Goal: Find specific page/section: Find specific page/section

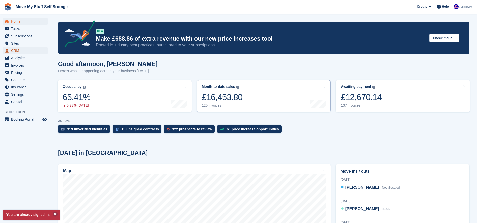
click at [15, 49] on span "CRM" at bounding box center [26, 50] width 30 height 7
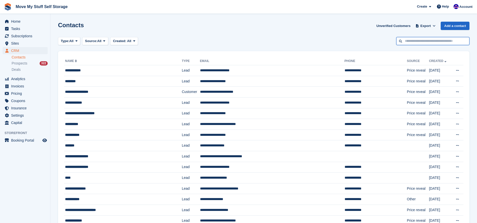
click at [414, 42] on input "text" at bounding box center [432, 41] width 73 height 8
type input "*******"
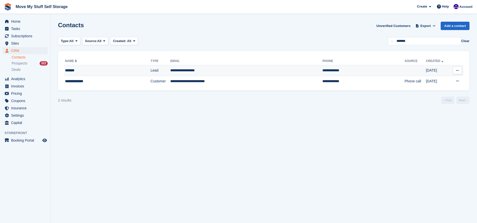
click at [207, 70] on td "**********" at bounding box center [246, 70] width 152 height 11
